Goal: Task Accomplishment & Management: Use online tool/utility

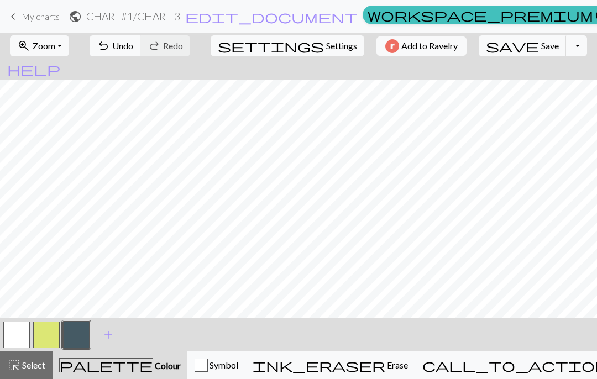
click at [9, 328] on button "button" at bounding box center [16, 335] width 27 height 27
click at [307, 55] on button "settings Settings" at bounding box center [288, 45] width 154 height 21
select select "aran"
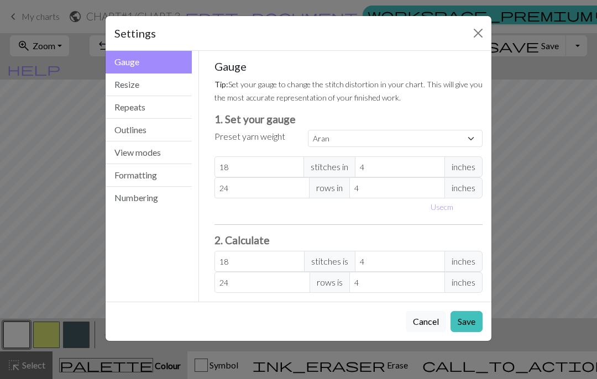
click at [132, 82] on button "Resize" at bounding box center [149, 85] width 86 height 23
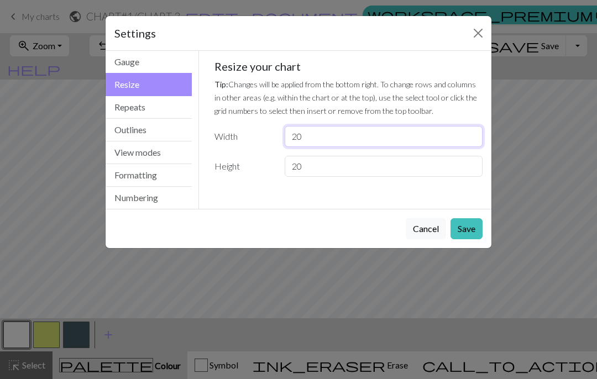
click at [389, 146] on input "20" at bounding box center [384, 136] width 198 height 21
click at [390, 148] on div "Resize your chart Tip: Changes will be applied from the bottom right. To change…" at bounding box center [349, 118] width 269 height 117
click at [380, 127] on input "20" at bounding box center [384, 136] width 198 height 21
click at [378, 126] on div "Resize your chart Tip: Changes will be applied from the bottom right. To change…" at bounding box center [349, 118] width 269 height 117
click at [395, 132] on input "20" at bounding box center [384, 136] width 198 height 21
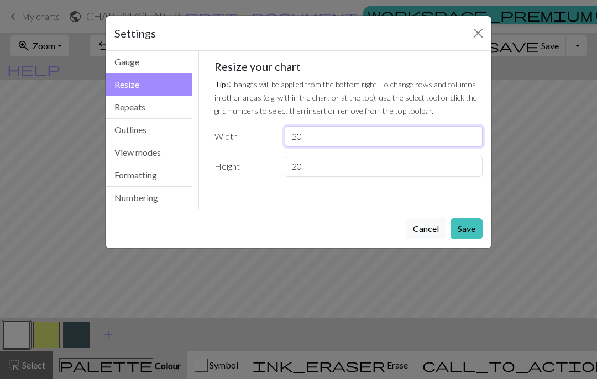
type input "2"
type input "40"
click at [401, 169] on input "20" at bounding box center [384, 166] width 198 height 21
type input "2"
type input "40"
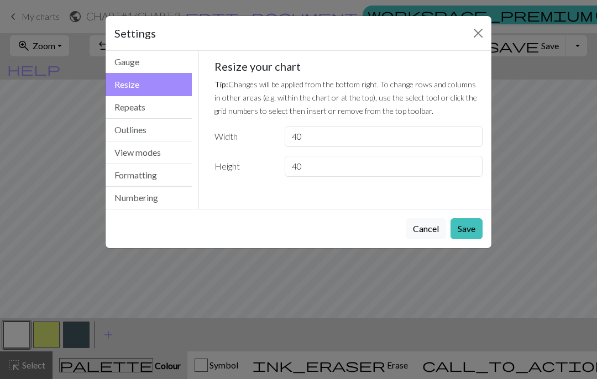
click at [477, 228] on button "Save" at bounding box center [467, 228] width 32 height 21
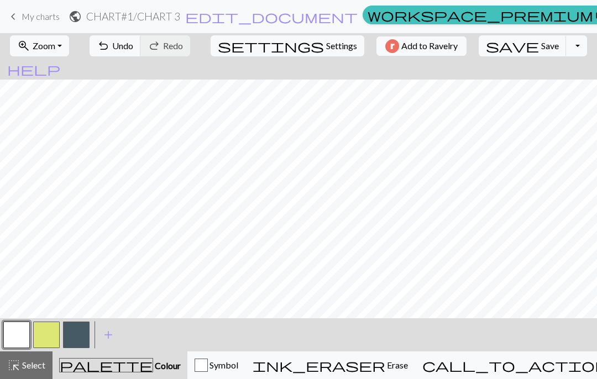
click at [85, 340] on button "button" at bounding box center [76, 335] width 27 height 27
click at [49, 360] on button "highlight_alt Select Select" at bounding box center [26, 366] width 53 height 28
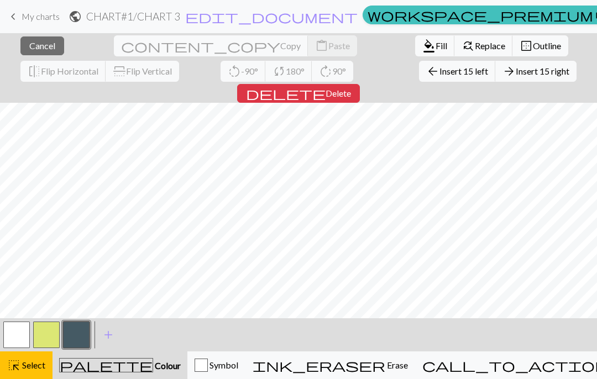
click at [495, 77] on button "arrow_forward Insert 15 right" at bounding box center [535, 71] width 81 height 21
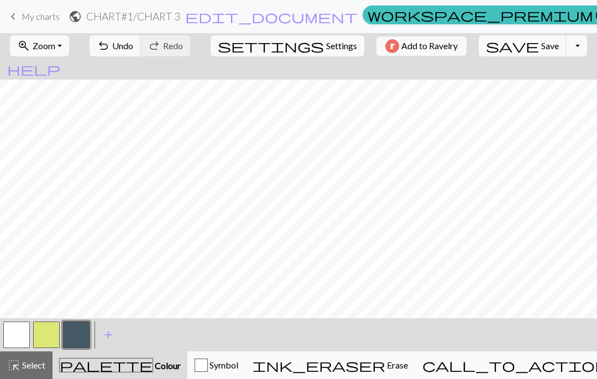
click at [133, 44] on span "Undo" at bounding box center [122, 45] width 21 height 11
click at [29, 375] on button "highlight_alt Select Select" at bounding box center [26, 366] width 53 height 28
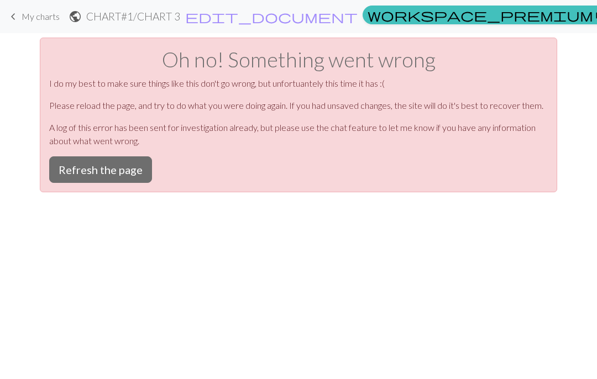
click at [105, 159] on button "Refresh the page" at bounding box center [100, 169] width 103 height 27
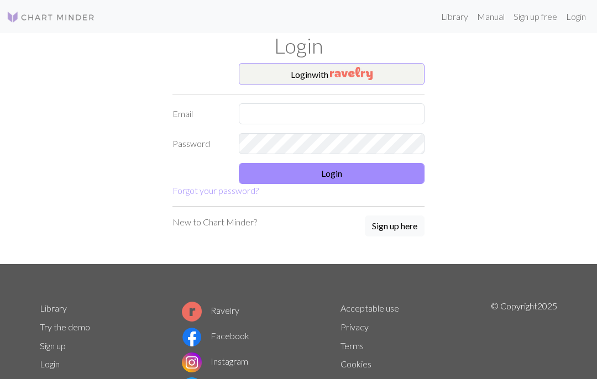
click at [328, 70] on button "Login with" at bounding box center [332, 74] width 186 height 22
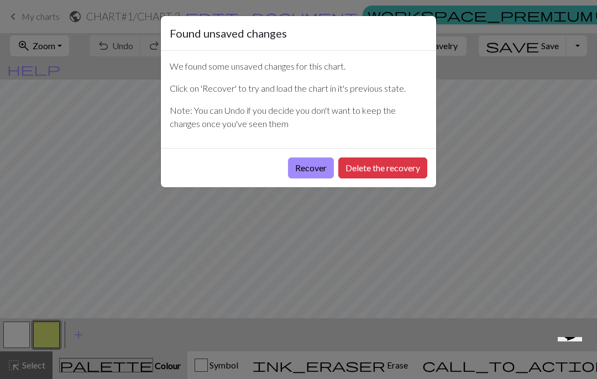
click at [313, 168] on button "Recover" at bounding box center [311, 168] width 46 height 21
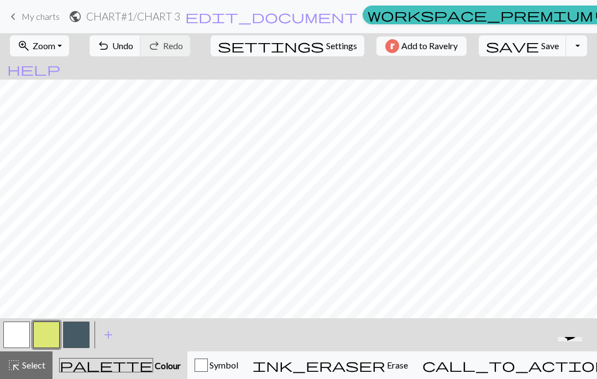
click at [499, 54] on button "save Save Save" at bounding box center [523, 45] width 88 height 21
click at [493, 47] on span "save" at bounding box center [512, 45] width 53 height 15
click at [20, 376] on button "highlight_alt Select Select" at bounding box center [26, 366] width 53 height 28
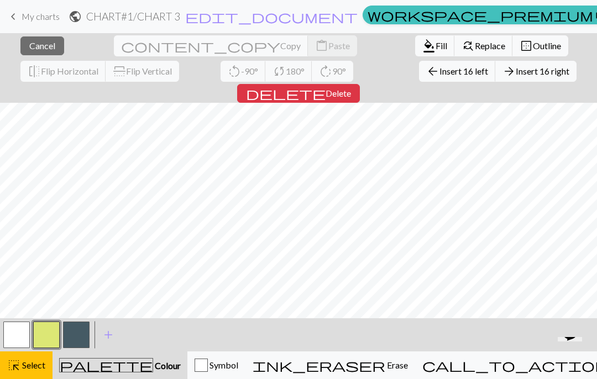
click at [16, 376] on button "highlight_alt Select Select" at bounding box center [26, 366] width 53 height 28
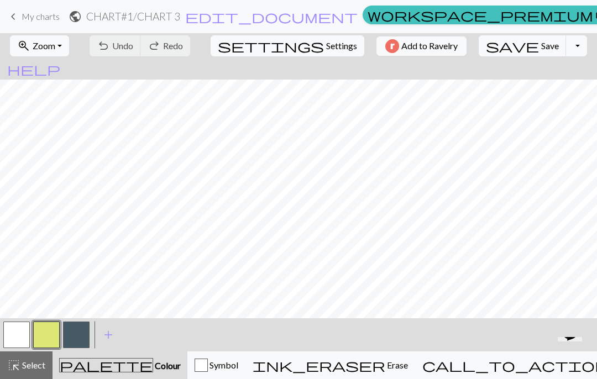
click at [23, 373] on button "highlight_alt Select Select" at bounding box center [26, 366] width 53 height 28
click at [36, 375] on button "highlight_alt Select Select" at bounding box center [26, 366] width 53 height 28
click at [39, 368] on span "Select" at bounding box center [32, 365] width 25 height 11
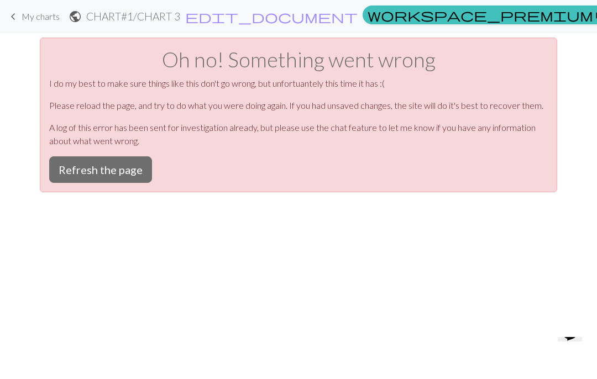
click at [112, 165] on button "Refresh the page" at bounding box center [100, 169] width 103 height 27
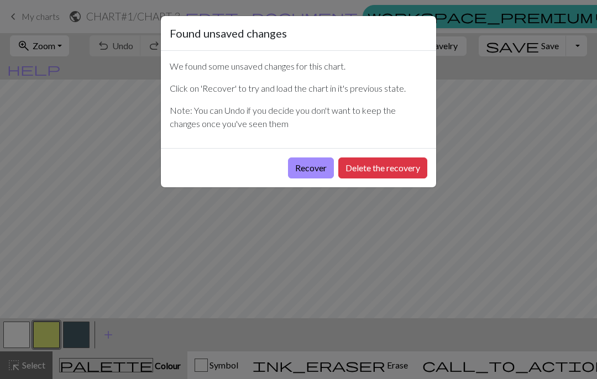
click at [313, 168] on button "Recover" at bounding box center [311, 168] width 46 height 21
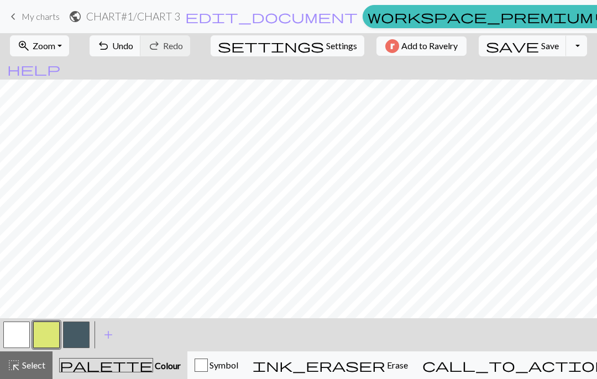
click at [27, 359] on div "highlight_alt Select Select" at bounding box center [26, 365] width 38 height 13
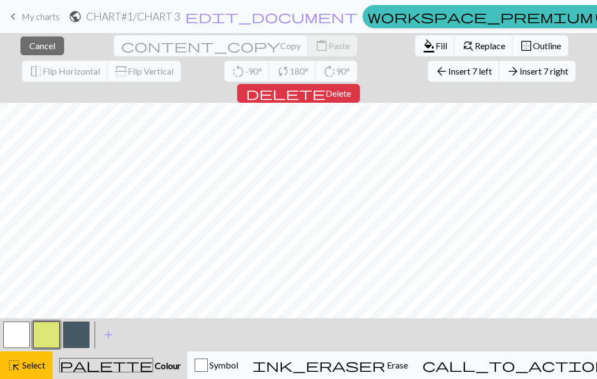
click at [360, 84] on button "delete Delete" at bounding box center [298, 93] width 123 height 19
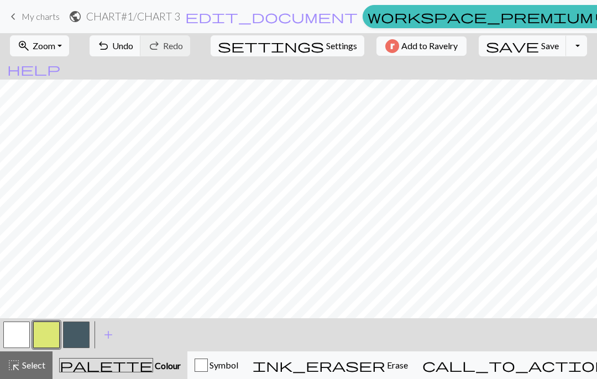
click at [110, 49] on span "undo" at bounding box center [103, 45] width 13 height 15
click at [133, 44] on span "Undo" at bounding box center [122, 45] width 21 height 11
click at [24, 362] on span "Select" at bounding box center [32, 365] width 25 height 11
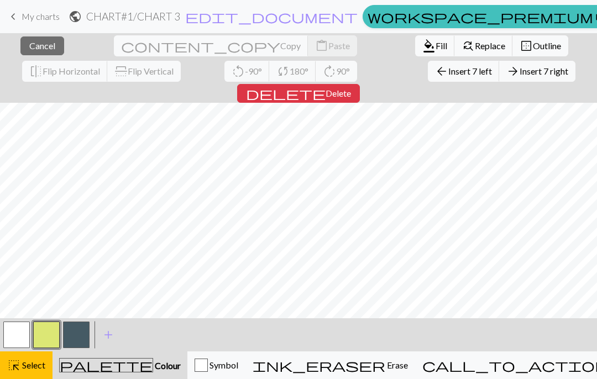
click at [448, 72] on span "Insert 7 left" at bounding box center [470, 71] width 44 height 11
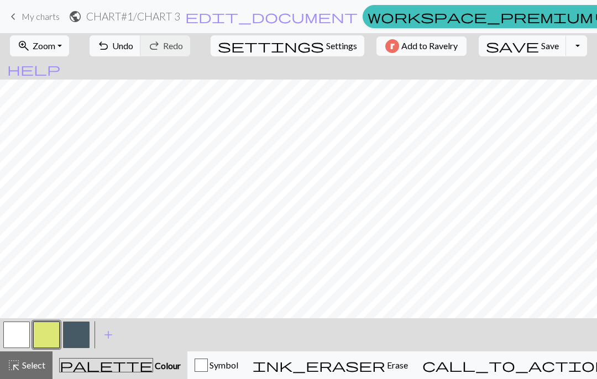
click at [28, 364] on span "Select" at bounding box center [32, 365] width 25 height 11
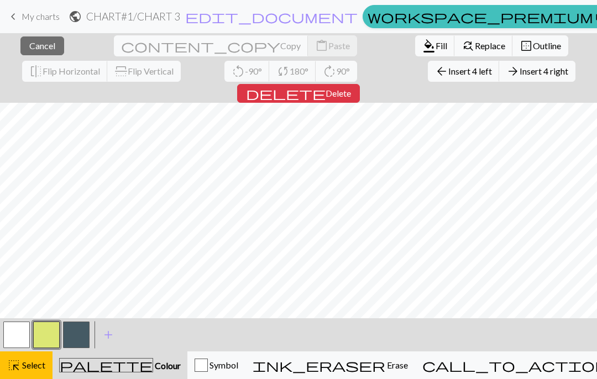
click at [351, 88] on span "Delete" at bounding box center [338, 93] width 25 height 11
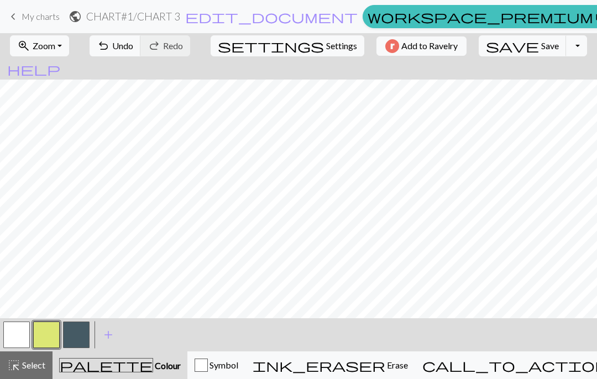
click at [78, 342] on button "button" at bounding box center [76, 335] width 27 height 27
click at [141, 52] on button "undo Undo Undo" at bounding box center [115, 45] width 51 height 21
click at [141, 51] on button "undo Undo Undo" at bounding box center [115, 45] width 51 height 21
click at [133, 50] on span "Undo" at bounding box center [122, 45] width 21 height 11
click at [133, 47] on span "Undo" at bounding box center [122, 45] width 21 height 11
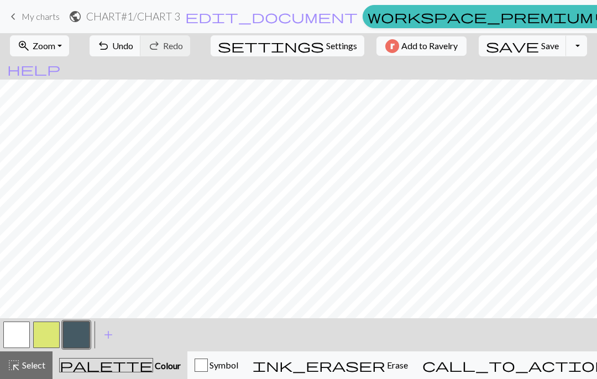
click at [141, 51] on button "undo Undo Undo" at bounding box center [115, 45] width 51 height 21
click at [133, 50] on span "Undo" at bounding box center [122, 45] width 21 height 11
click at [133, 49] on span "Undo" at bounding box center [122, 45] width 21 height 11
click at [133, 50] on span "Undo" at bounding box center [122, 45] width 21 height 11
click at [141, 53] on button "undo Undo Undo" at bounding box center [115, 45] width 51 height 21
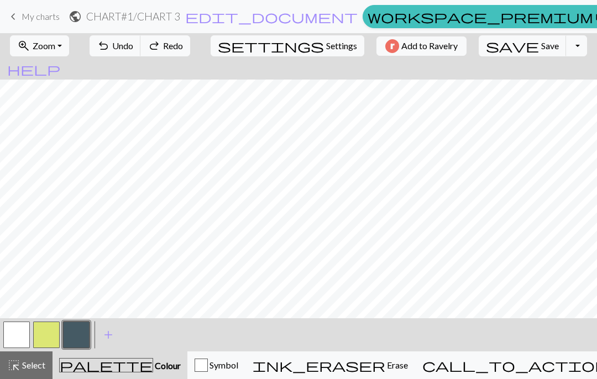
click at [31, 358] on button "highlight_alt Select Select" at bounding box center [26, 366] width 53 height 28
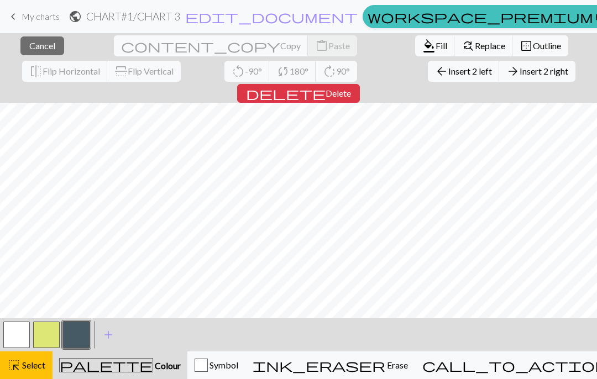
click at [351, 88] on span "Delete" at bounding box center [338, 93] width 25 height 11
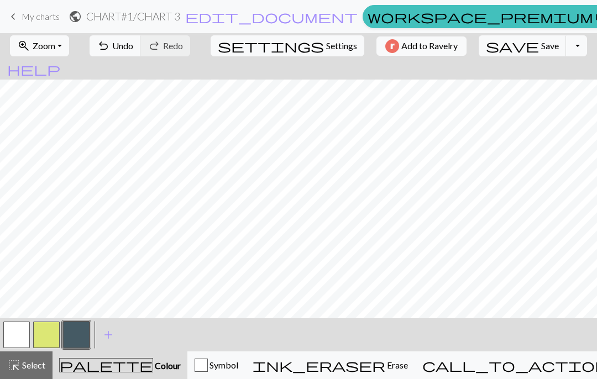
click at [110, 41] on span "undo" at bounding box center [103, 45] width 13 height 15
click at [37, 372] on div "highlight_alt Select Select" at bounding box center [26, 365] width 38 height 13
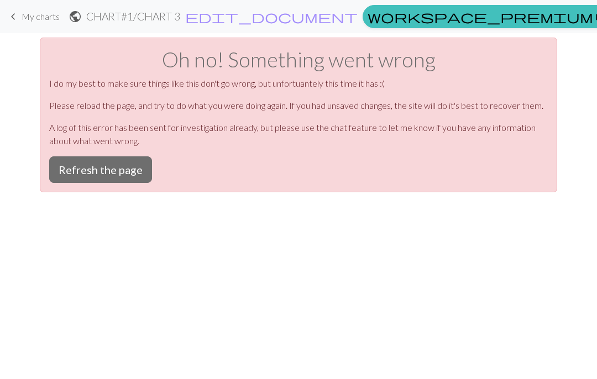
click at [121, 178] on button "Refresh the page" at bounding box center [100, 169] width 103 height 27
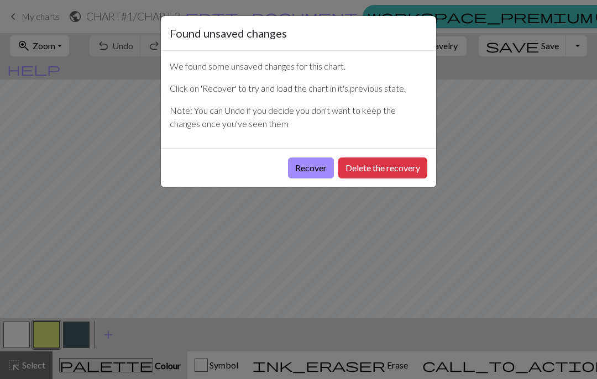
click at [311, 158] on button "Recover" at bounding box center [311, 168] width 46 height 21
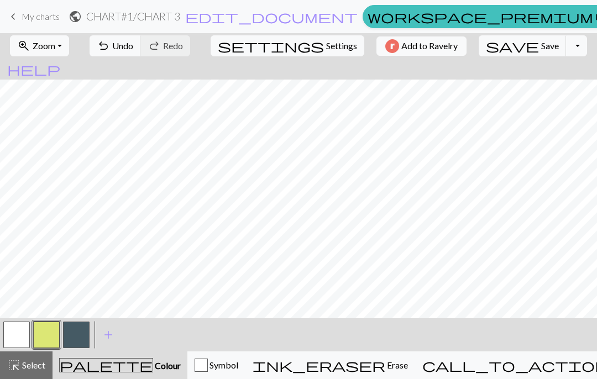
click at [32, 359] on div "highlight_alt Select Select" at bounding box center [26, 365] width 38 height 13
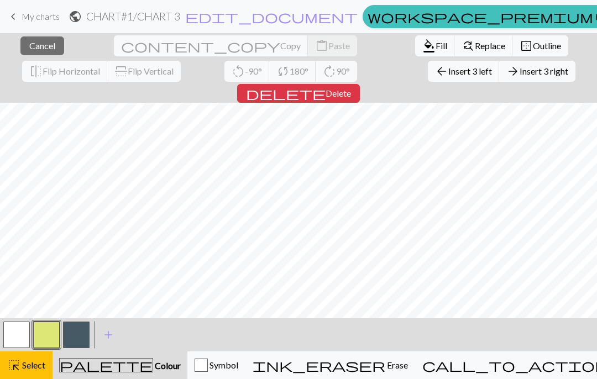
click at [351, 88] on span "Delete" at bounding box center [338, 93] width 25 height 11
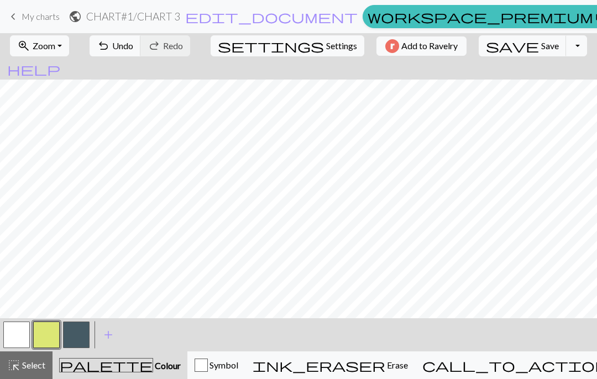
click at [29, 374] on button "highlight_alt Select Select" at bounding box center [26, 366] width 53 height 28
click at [34, 361] on span "Select" at bounding box center [32, 365] width 25 height 11
click at [133, 43] on span "Undo" at bounding box center [122, 45] width 21 height 11
click at [32, 356] on button "highlight_alt Select Select" at bounding box center [26, 366] width 53 height 28
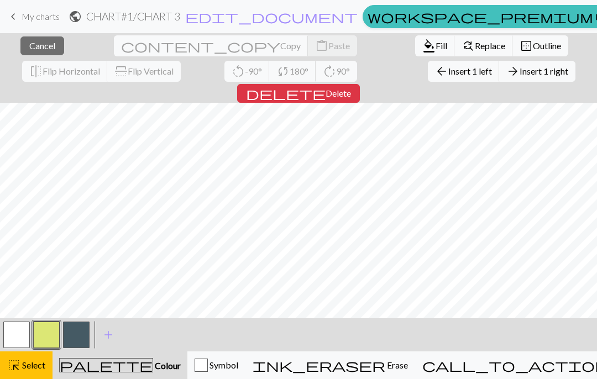
click at [326, 86] on span "delete" at bounding box center [286, 93] width 80 height 15
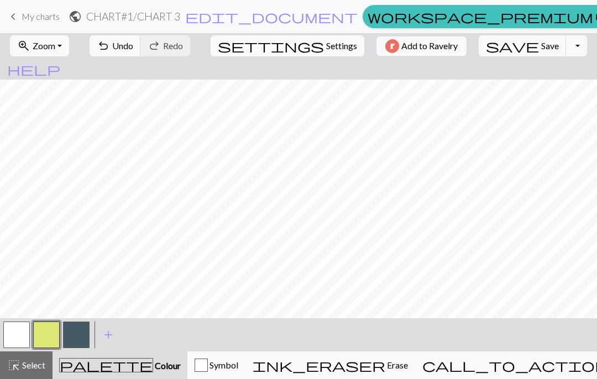
click at [133, 45] on span "Undo" at bounding box center [122, 45] width 21 height 11
click at [133, 48] on span "Undo" at bounding box center [122, 45] width 21 height 11
click at [39, 376] on button "highlight_alt Select Select" at bounding box center [26, 366] width 53 height 28
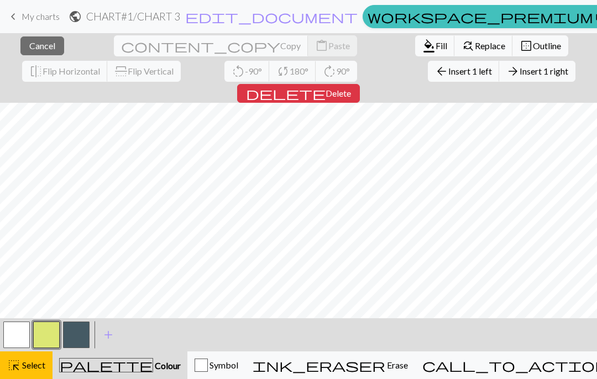
click at [360, 84] on button "delete Delete" at bounding box center [298, 93] width 123 height 19
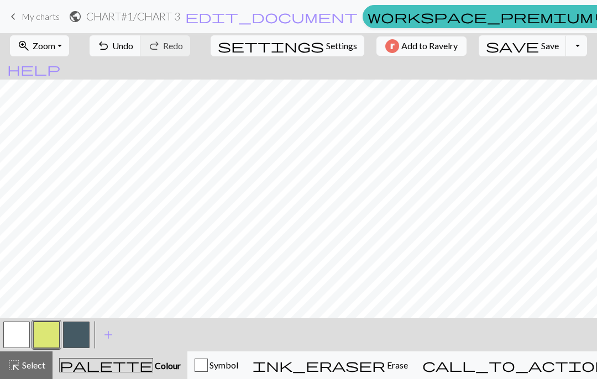
click at [110, 47] on span "undo" at bounding box center [103, 45] width 13 height 15
click at [110, 46] on span "undo" at bounding box center [103, 45] width 13 height 15
click at [183, 44] on span "Redo" at bounding box center [173, 45] width 20 height 11
click at [127, 49] on button "undo Undo Undo" at bounding box center [115, 45] width 51 height 21
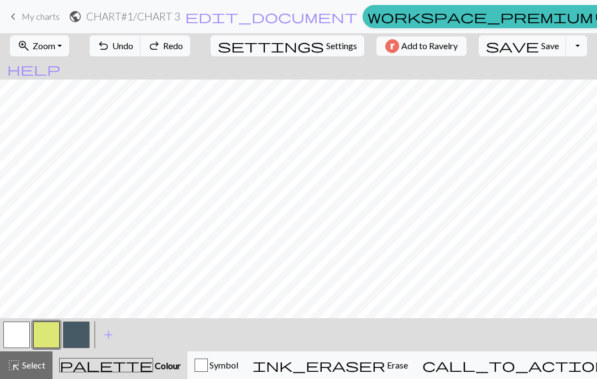
click at [127, 49] on button "undo Undo Undo" at bounding box center [115, 45] width 51 height 21
click at [31, 357] on button "highlight_alt Select Select" at bounding box center [26, 366] width 53 height 28
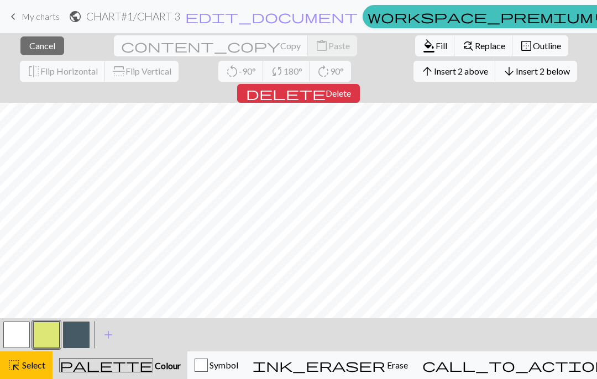
click at [33, 41] on span "Cancel" at bounding box center [42, 45] width 26 height 11
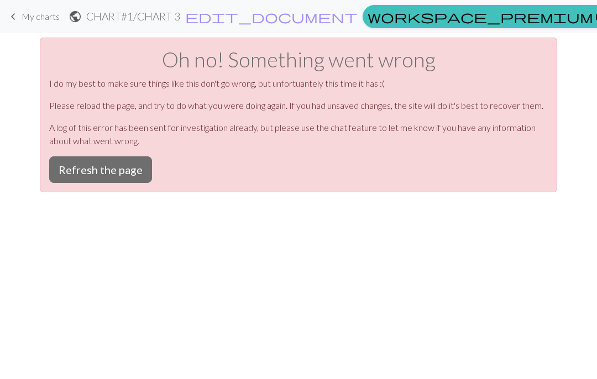
click at [77, 174] on button "Refresh the page" at bounding box center [100, 169] width 103 height 27
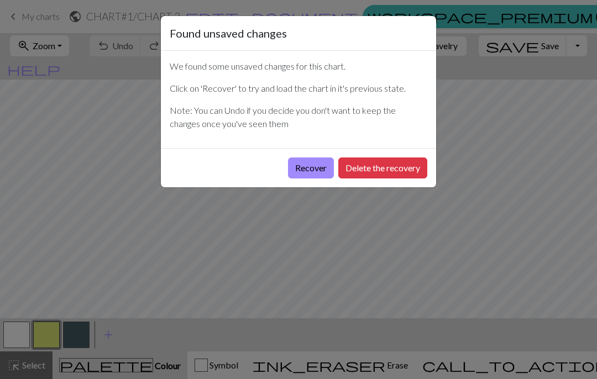
click at [308, 165] on button "Recover" at bounding box center [311, 168] width 46 height 21
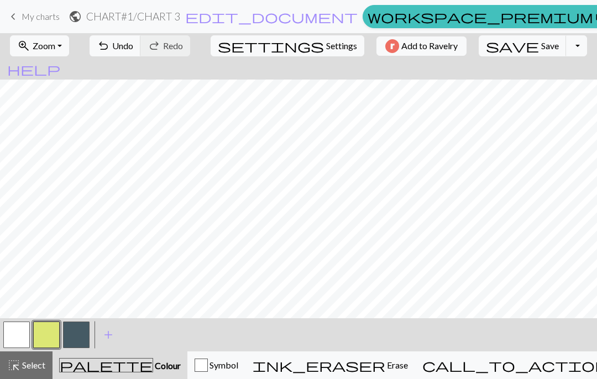
click at [509, 52] on button "save Save Save" at bounding box center [523, 45] width 88 height 21
click at [500, 54] on button "save Save Save" at bounding box center [523, 45] width 88 height 21
click at [494, 46] on span "save" at bounding box center [512, 45] width 53 height 15
click at [18, 346] on button "button" at bounding box center [16, 335] width 27 height 27
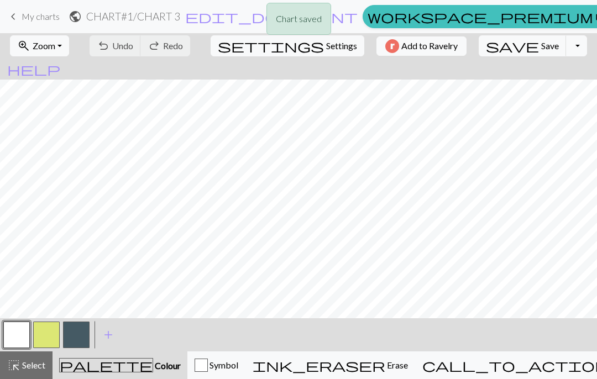
click at [18, 346] on button "button" at bounding box center [16, 335] width 27 height 27
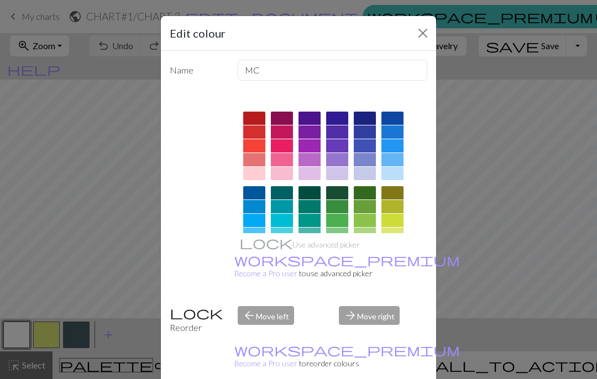
click at [29, 368] on div "Edit colour Name MC Use advanced picker workspace_premium Become a Pro user to …" at bounding box center [298, 189] width 597 height 379
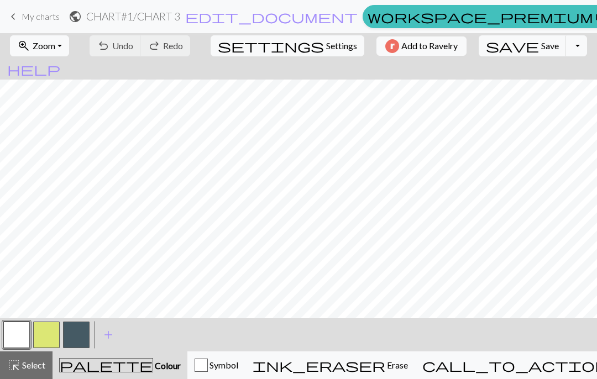
click at [13, 376] on button "highlight_alt Select Select" at bounding box center [26, 366] width 53 height 28
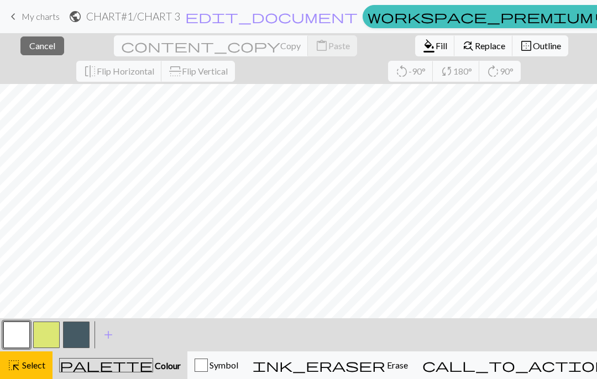
click at [30, 369] on span "Select" at bounding box center [32, 365] width 25 height 11
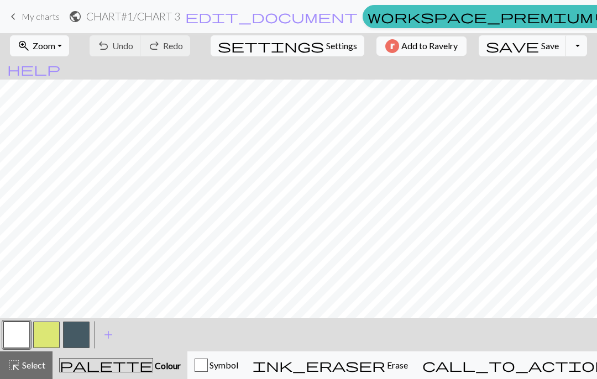
click at [35, 364] on span "Select" at bounding box center [32, 365] width 25 height 11
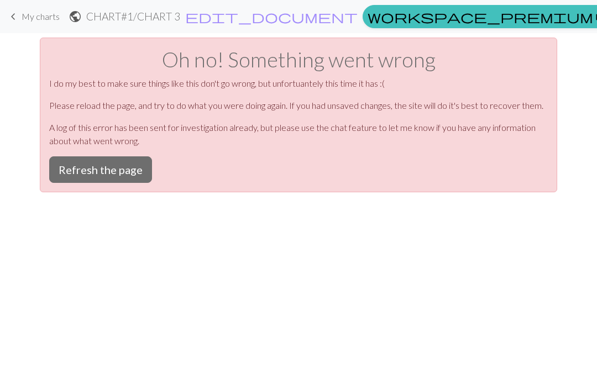
click at [103, 169] on button "Refresh the page" at bounding box center [100, 169] width 103 height 27
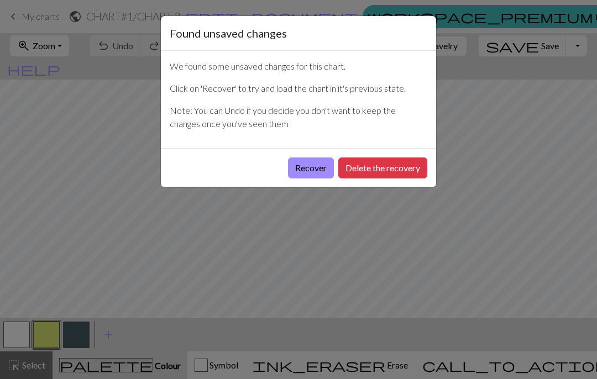
click at [296, 166] on button "Recover" at bounding box center [311, 168] width 46 height 21
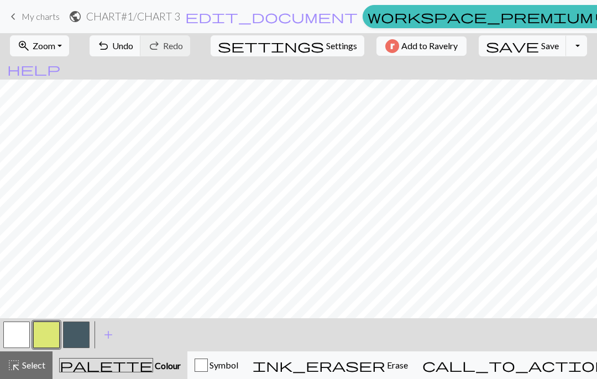
click at [133, 48] on span "Undo" at bounding box center [122, 45] width 21 height 11
click at [29, 356] on button "highlight_alt Select Select" at bounding box center [26, 366] width 53 height 28
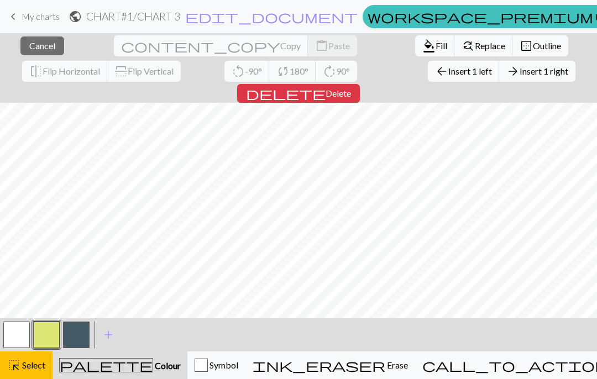
click at [448, 69] on span "Insert 1 left" at bounding box center [470, 71] width 44 height 11
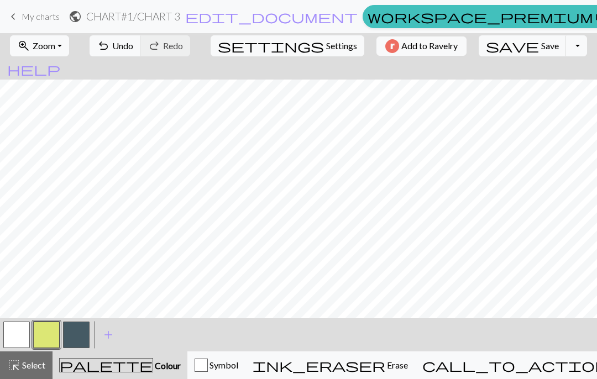
click at [133, 41] on span "Undo" at bounding box center [122, 45] width 21 height 11
click at [40, 355] on button "highlight_alt Select Select" at bounding box center [26, 366] width 53 height 28
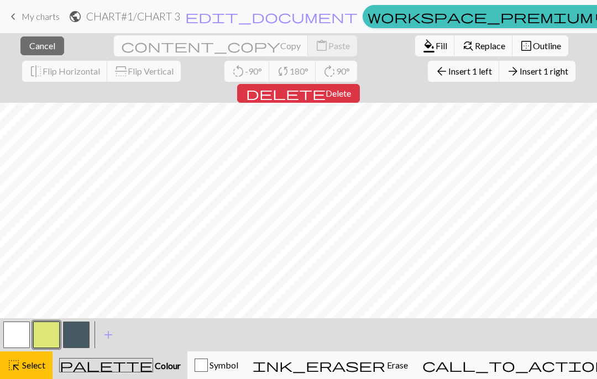
click at [520, 72] on span "Insert 1 right" at bounding box center [544, 71] width 49 height 11
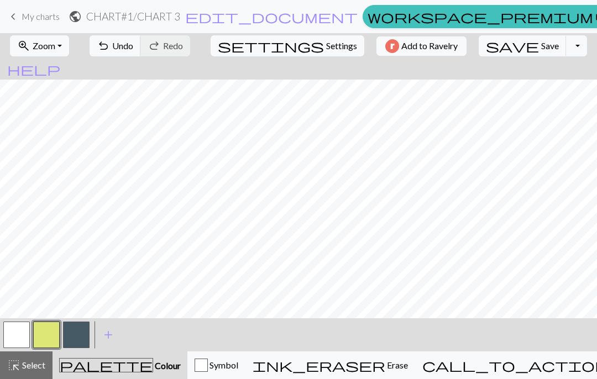
click at [29, 338] on button "button" at bounding box center [16, 335] width 27 height 27
click at [25, 328] on button "button" at bounding box center [16, 335] width 27 height 27
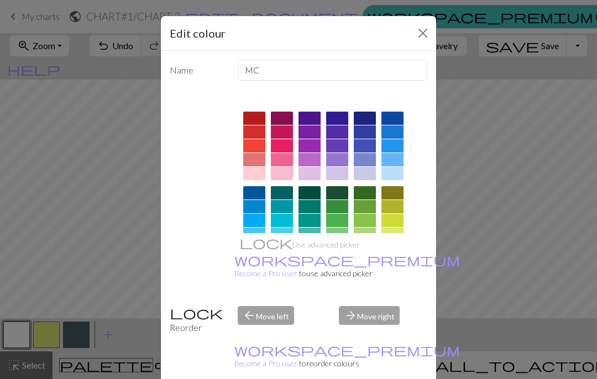
click at [156, 180] on div "Edit colour Name MC Use advanced picker workspace_premium Become a Pro user to …" at bounding box center [298, 189] width 597 height 379
